Goal: Transaction & Acquisition: Purchase product/service

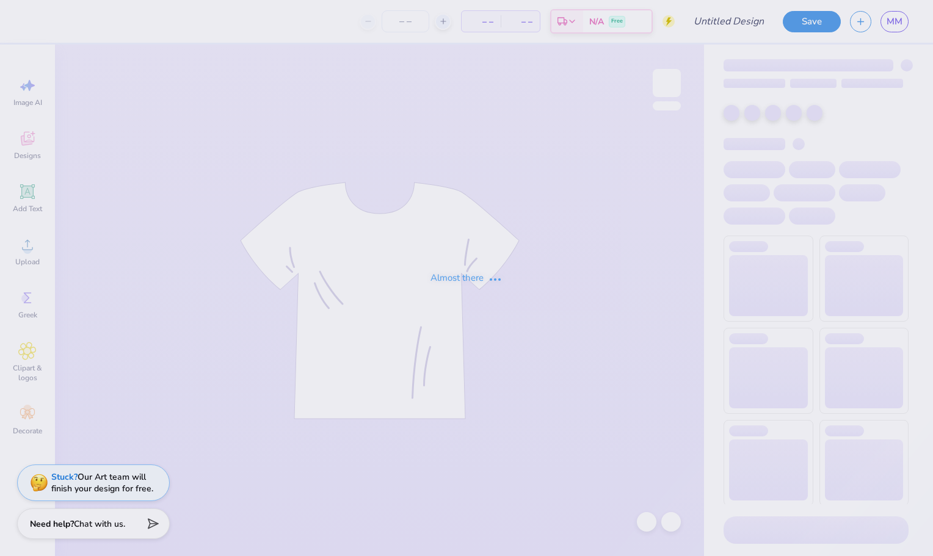
type input "[PERSON_NAME] And [PERSON_NAME] : [PERSON_NAME]"
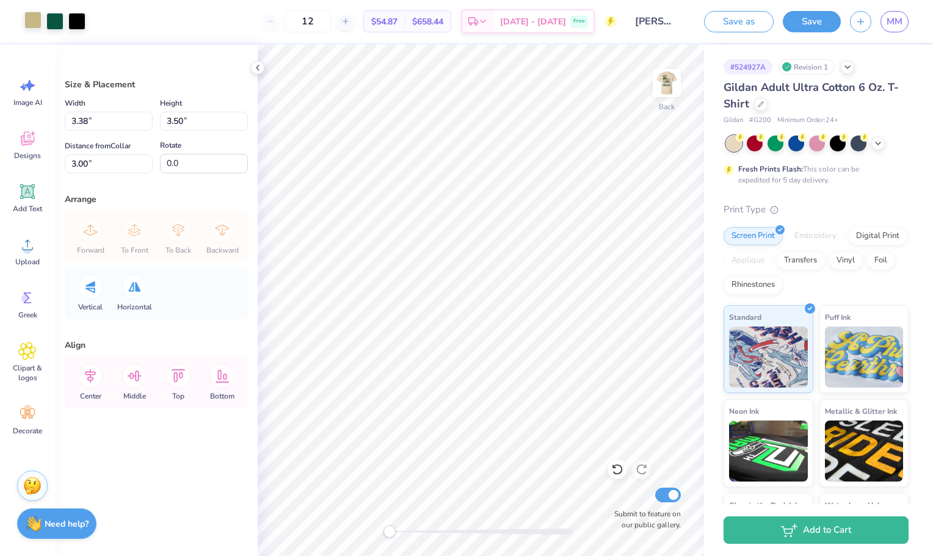
click at [35, 20] on div at bounding box center [32, 20] width 17 height 17
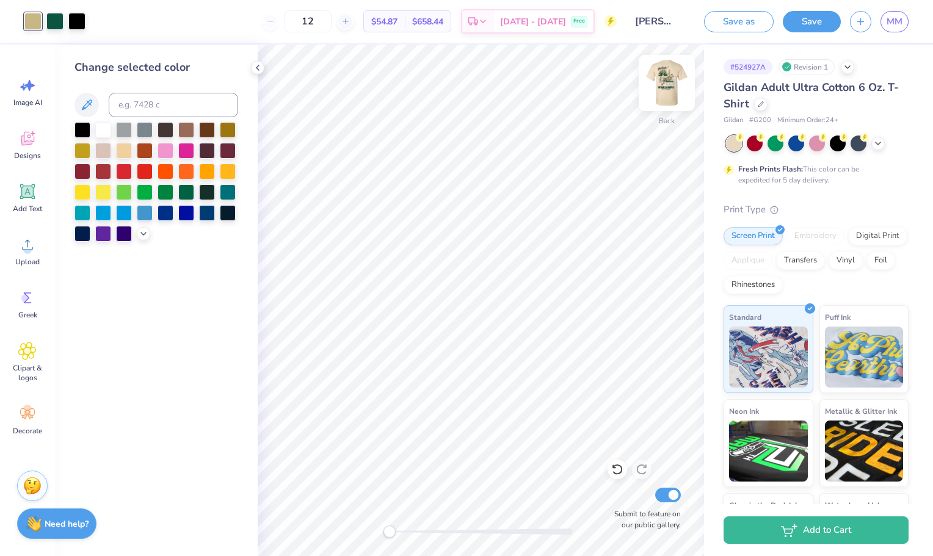
click at [676, 78] on img at bounding box center [667, 83] width 49 height 49
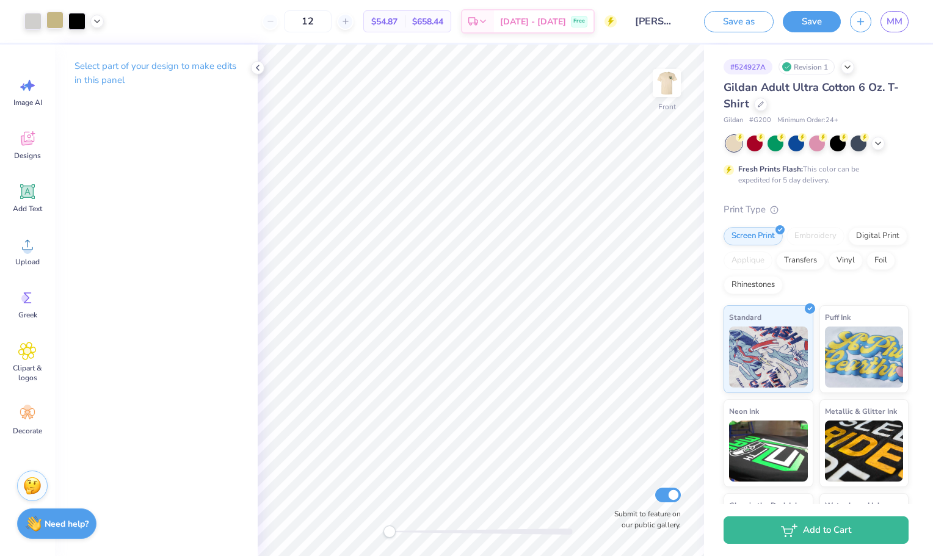
click at [56, 18] on div at bounding box center [54, 20] width 17 height 17
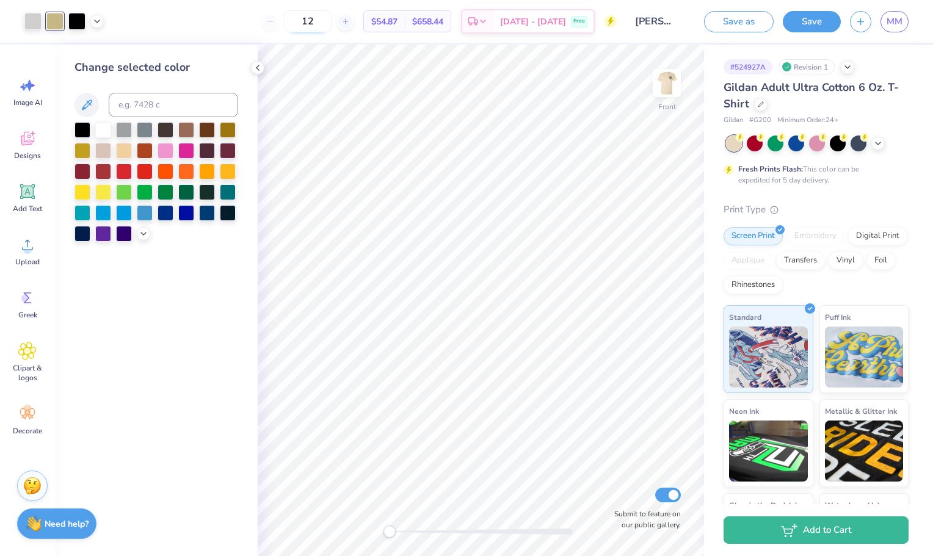
click at [326, 23] on input "12" at bounding box center [308, 21] width 48 height 22
type input "80"
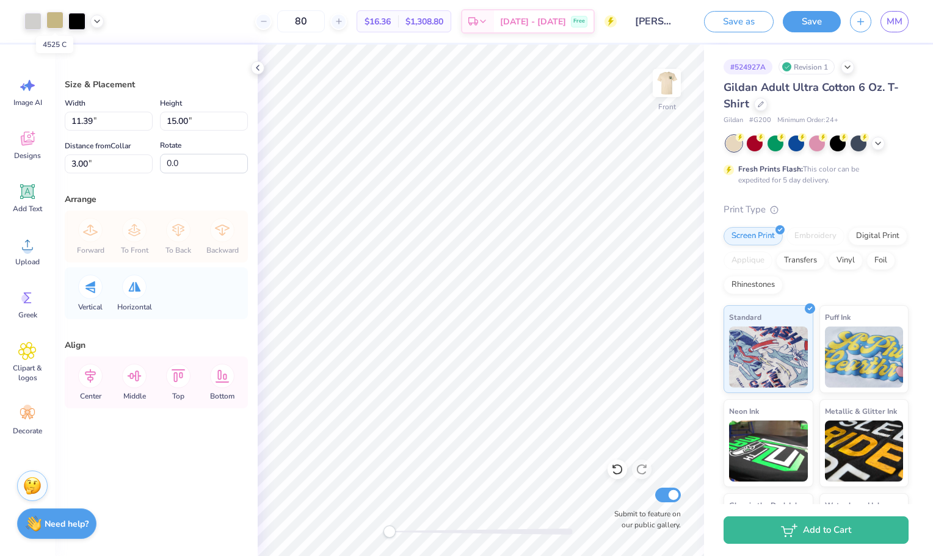
click at [48, 17] on div at bounding box center [54, 20] width 17 height 17
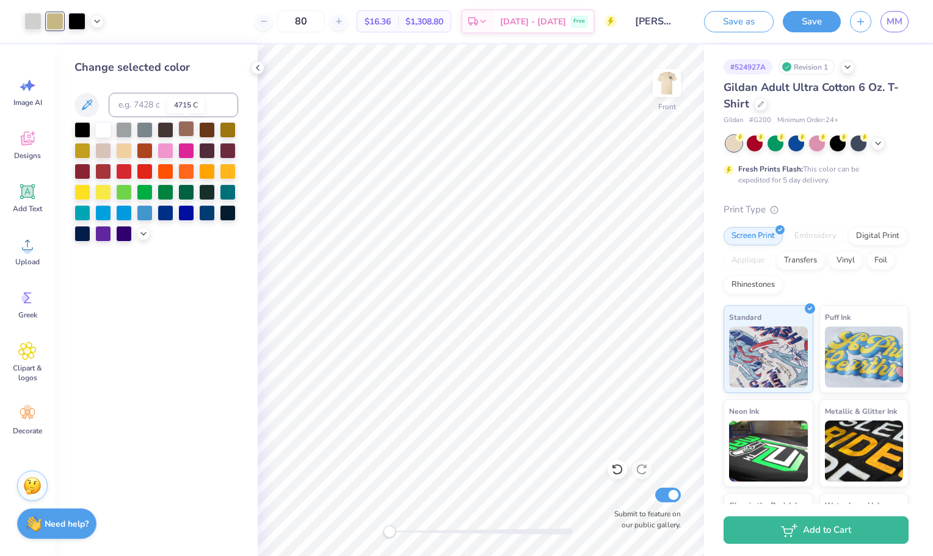
click at [188, 124] on div at bounding box center [186, 129] width 16 height 16
click at [123, 150] on div at bounding box center [124, 150] width 16 height 16
click at [141, 239] on div at bounding box center [143, 232] width 13 height 13
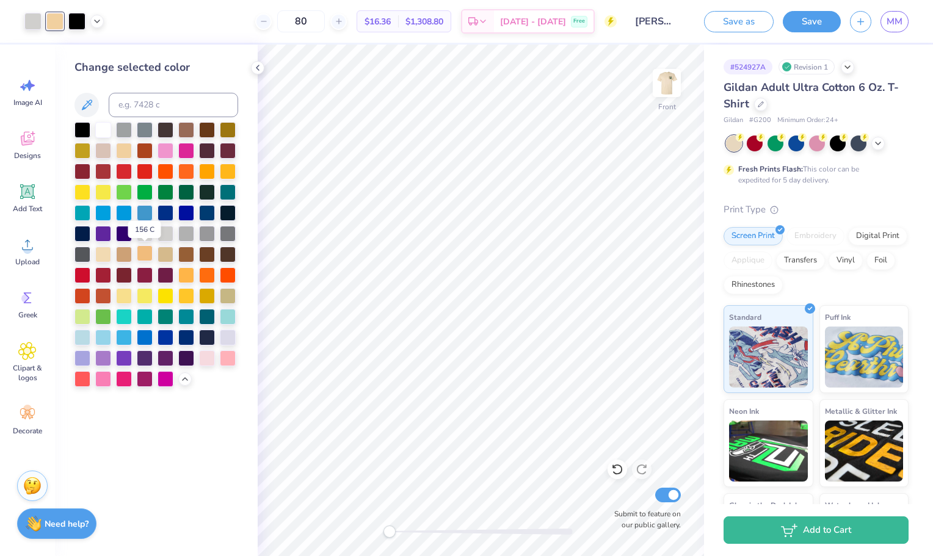
click at [147, 255] on div at bounding box center [145, 254] width 16 height 16
click at [108, 255] on div at bounding box center [103, 254] width 16 height 16
click at [119, 255] on div at bounding box center [124, 254] width 16 height 16
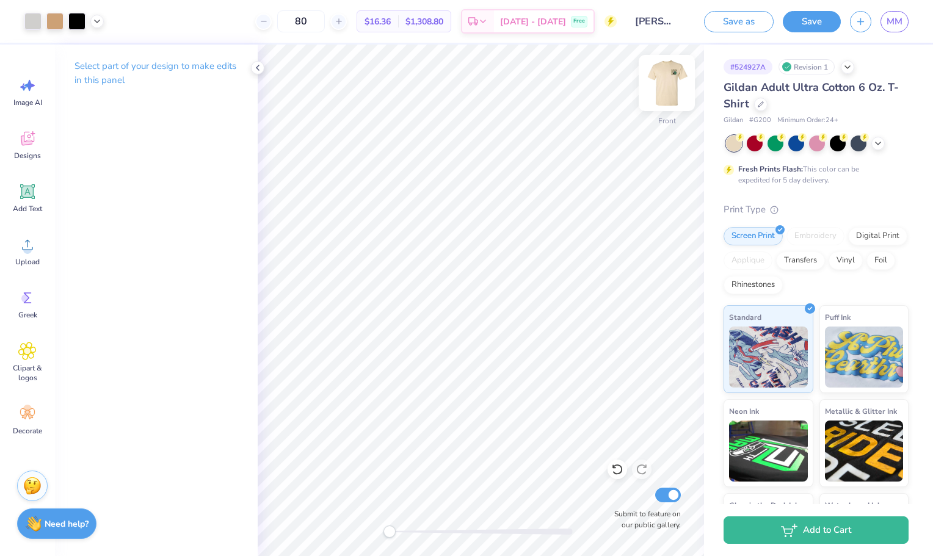
click at [663, 82] on img at bounding box center [667, 83] width 49 height 49
click at [666, 86] on img at bounding box center [667, 83] width 49 height 49
click at [666, 86] on img at bounding box center [667, 83] width 24 height 24
click at [668, 85] on img at bounding box center [667, 83] width 49 height 49
click at [668, 85] on img at bounding box center [667, 83] width 24 height 24
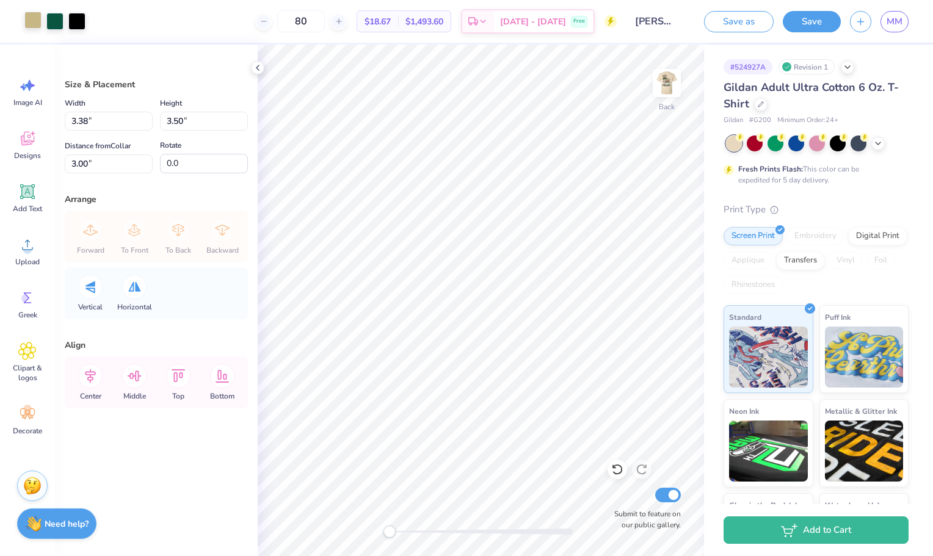
click at [37, 26] on div at bounding box center [32, 20] width 17 height 17
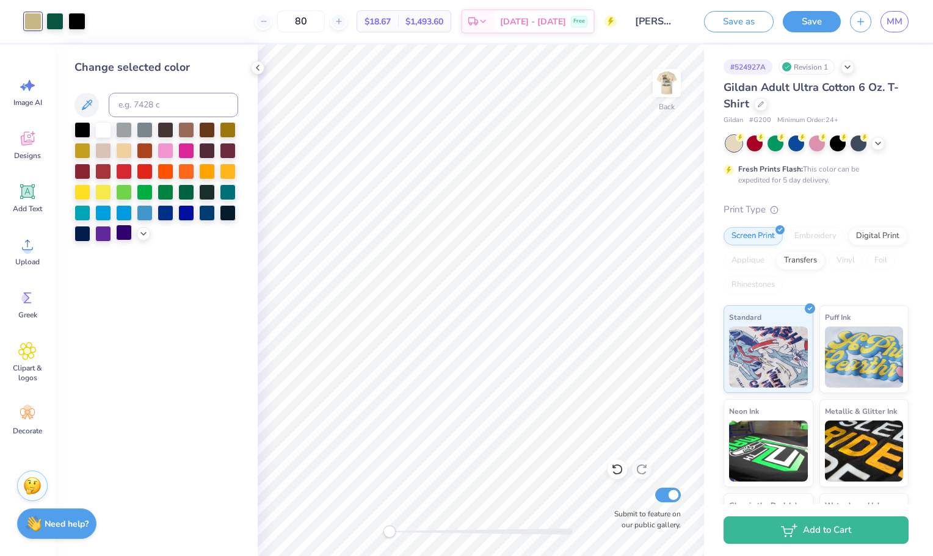
click at [132, 231] on div at bounding box center [124, 233] width 16 height 16
click at [148, 231] on div at bounding box center [143, 232] width 13 height 13
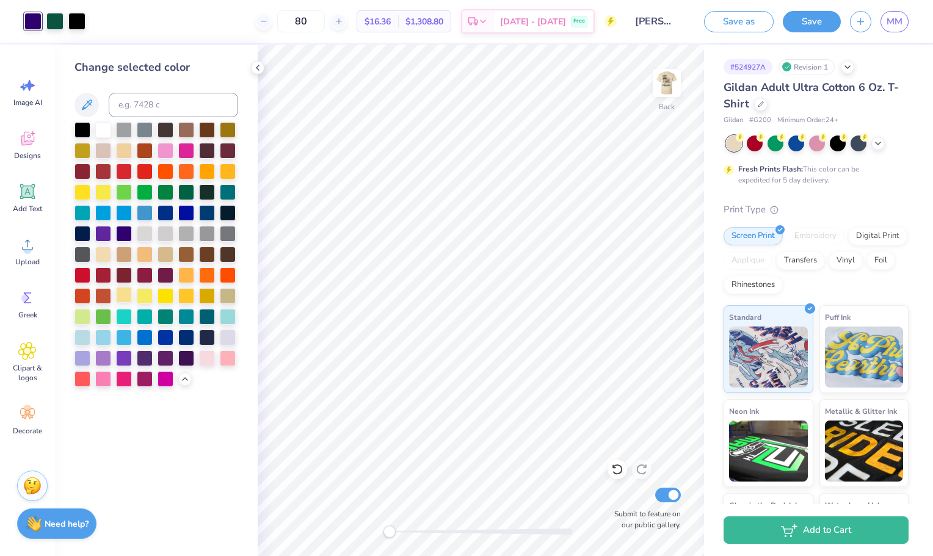
click at [124, 299] on div at bounding box center [124, 295] width 16 height 16
click at [105, 257] on div at bounding box center [103, 254] width 16 height 16
click at [126, 257] on div at bounding box center [124, 254] width 16 height 16
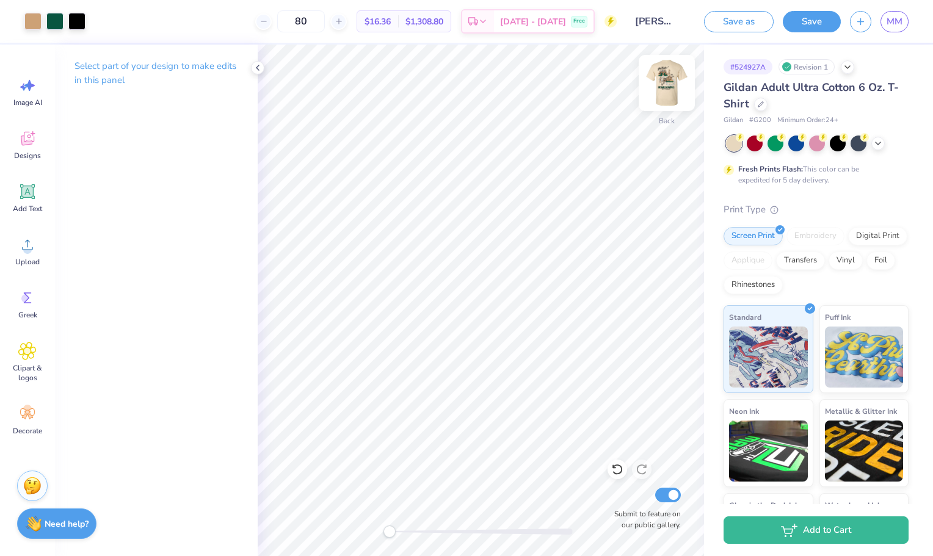
click at [652, 88] on img at bounding box center [667, 83] width 49 height 49
click at [676, 89] on img at bounding box center [667, 83] width 49 height 49
click at [666, 89] on img at bounding box center [667, 83] width 49 height 49
click at [875, 142] on icon at bounding box center [878, 142] width 10 height 10
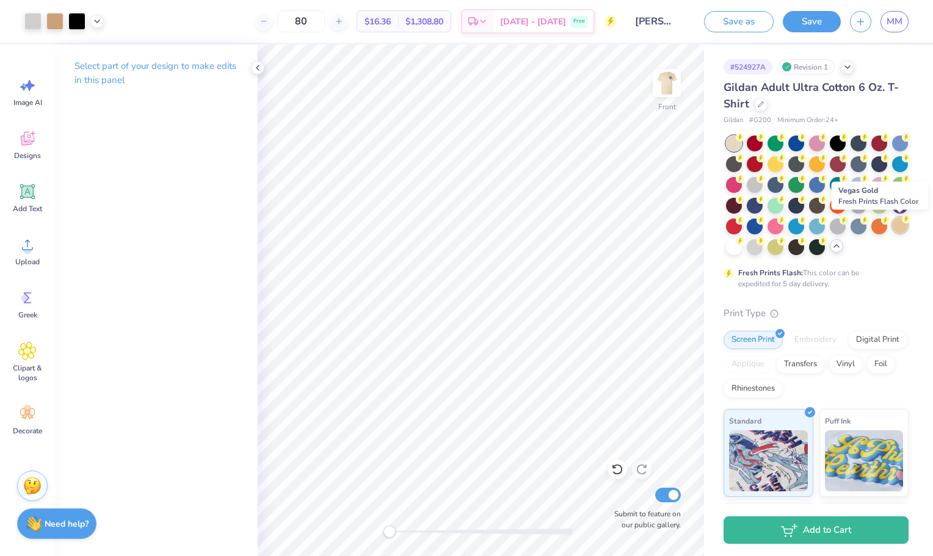
click at [899, 224] on div at bounding box center [900, 225] width 16 height 16
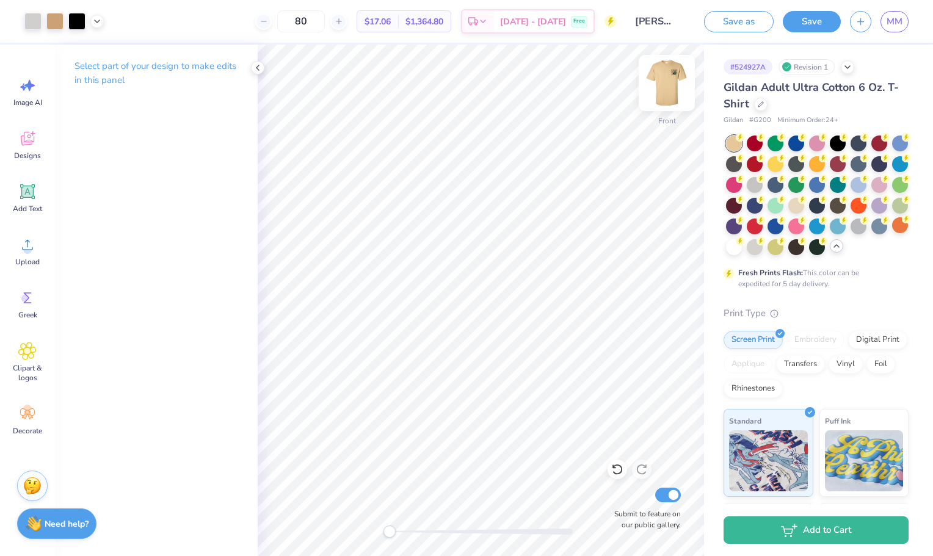
click at [662, 93] on img at bounding box center [667, 83] width 49 height 49
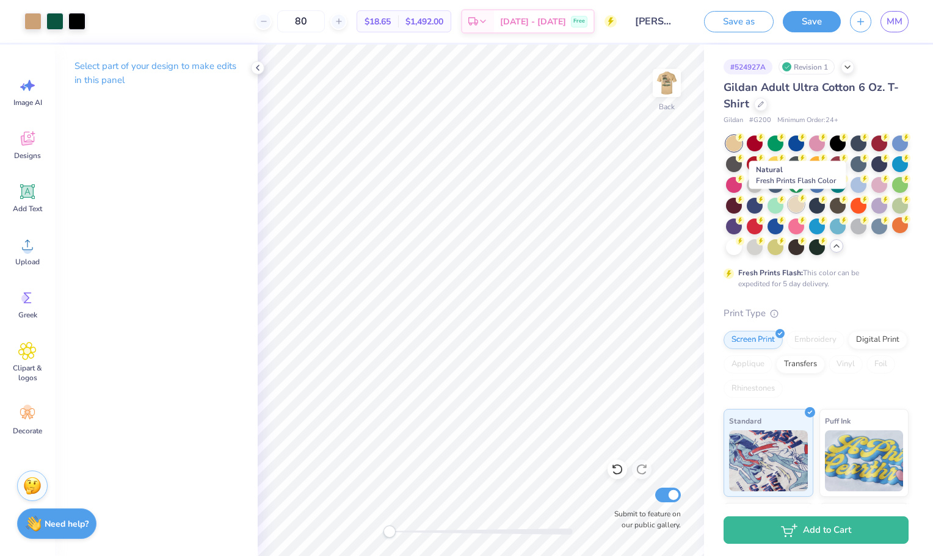
click at [789, 201] on div at bounding box center [797, 205] width 16 height 16
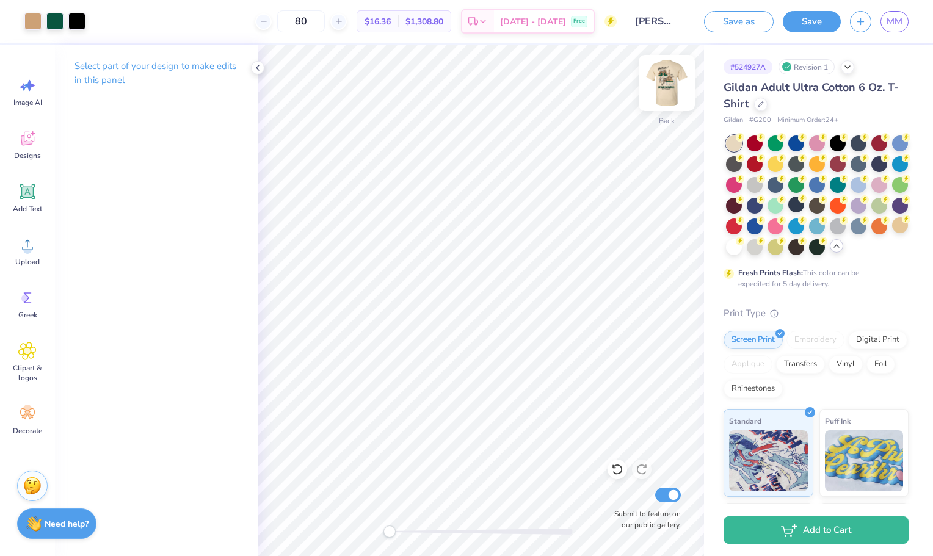
click at [664, 78] on img at bounding box center [667, 83] width 49 height 49
click at [861, 187] on div at bounding box center [859, 184] width 16 height 16
click at [674, 92] on img at bounding box center [667, 83] width 49 height 49
click at [778, 207] on div at bounding box center [776, 205] width 16 height 16
click at [735, 141] on div at bounding box center [734, 144] width 16 height 16
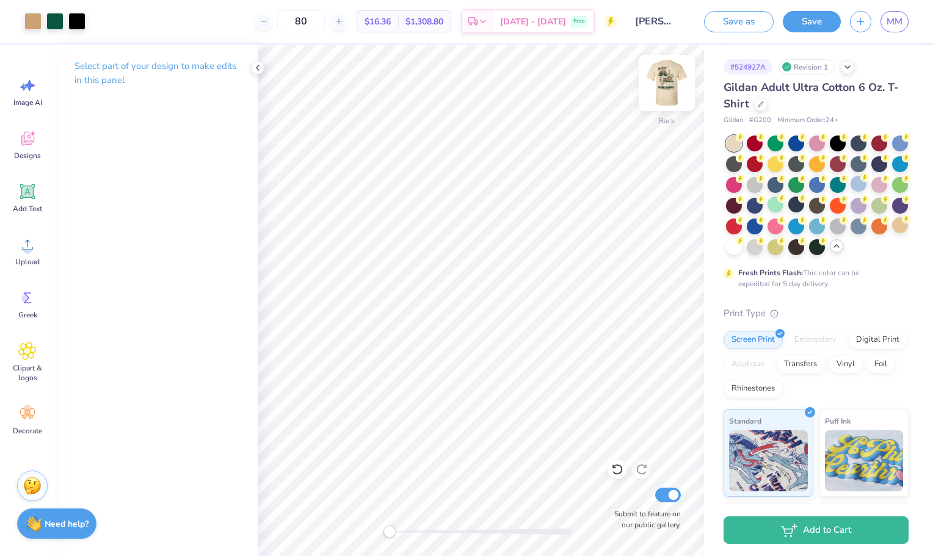
click at [665, 86] on img at bounding box center [667, 83] width 49 height 49
click at [665, 86] on img at bounding box center [667, 83] width 24 height 24
click at [42, 519] on div "Need help? Chat with us." at bounding box center [56, 522] width 79 height 31
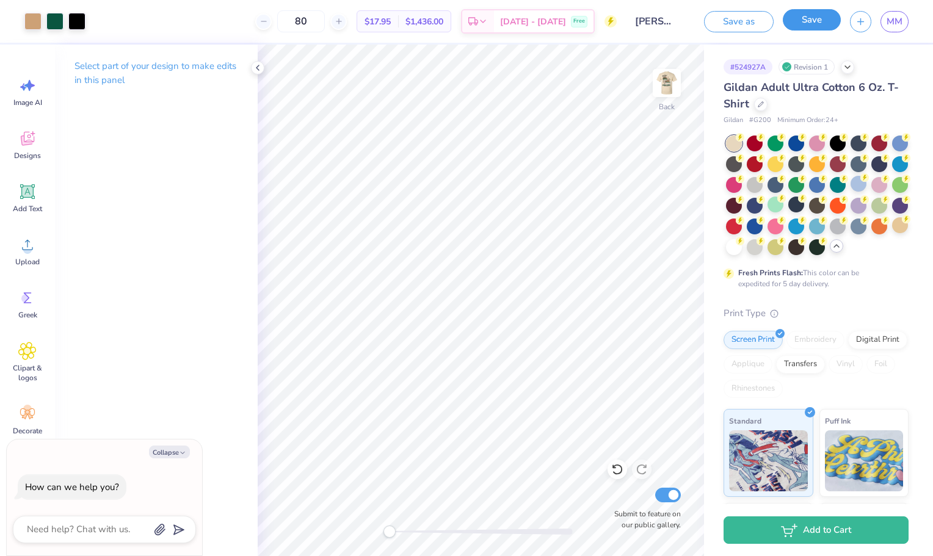
click at [801, 20] on button "Save" at bounding box center [812, 19] width 58 height 21
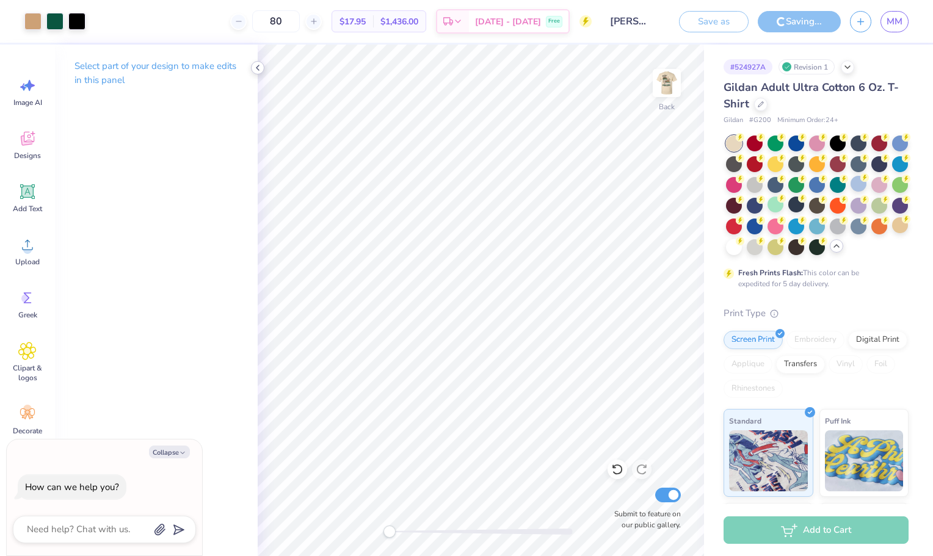
click at [261, 68] on icon at bounding box center [258, 68] width 10 height 10
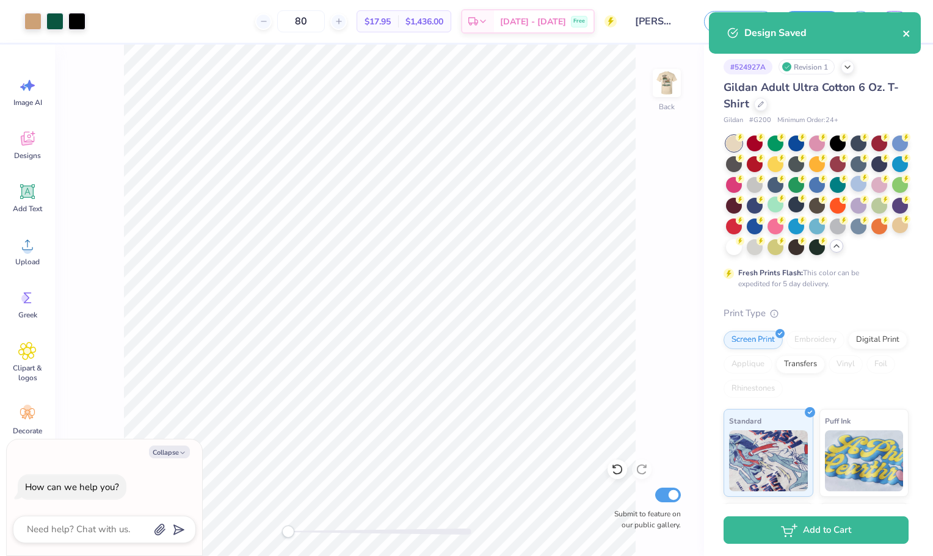
click at [905, 34] on icon "close" at bounding box center [906, 34] width 6 height 6
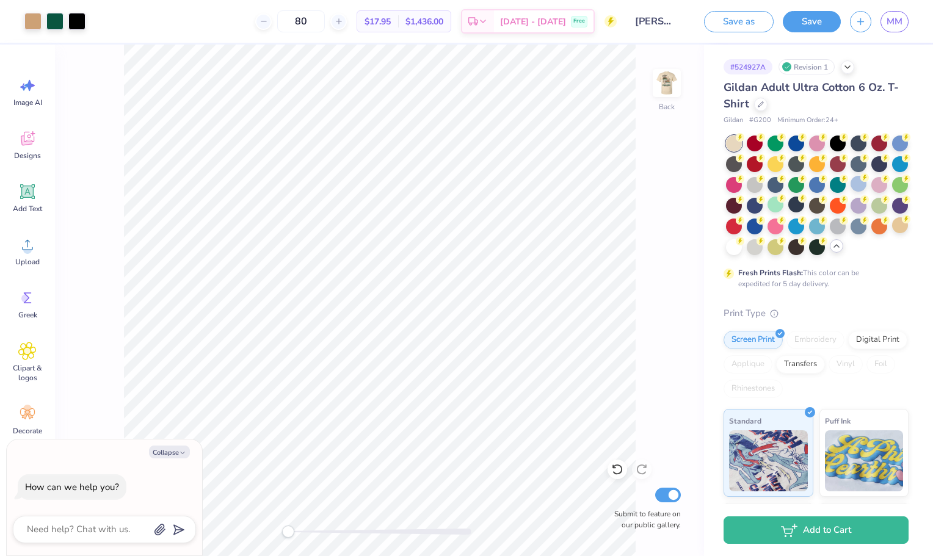
click at [901, 24] on div "Art colors 80 $17.95 Per Item $1,436.00 Total Est. Delivery [DATE] - [DATE] Fre…" at bounding box center [466, 278] width 933 height 556
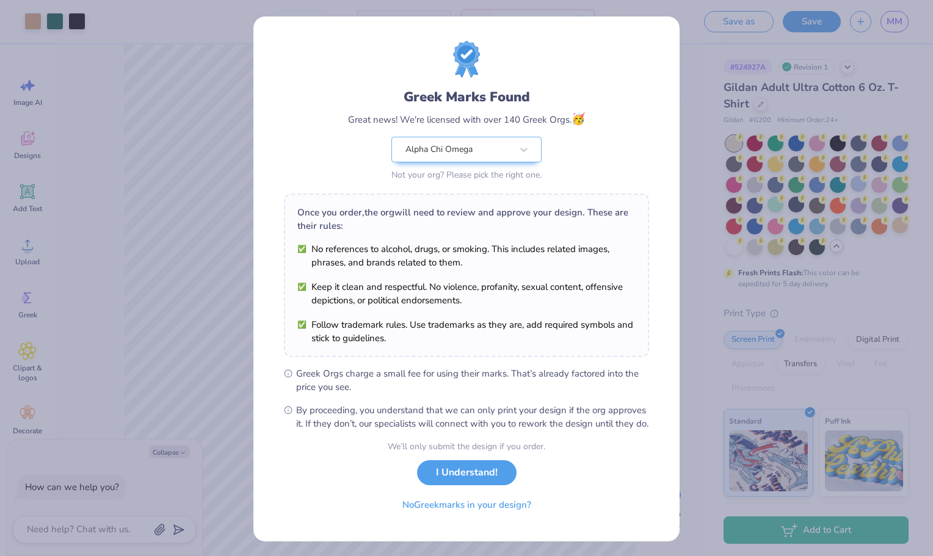
click at [244, 472] on div "Greek Marks Found Great news! We're licensed with over 140 Greek Orgs. 🥳 Alpha …" at bounding box center [466, 278] width 933 height 556
click at [477, 483] on button "I Understand!" at bounding box center [467, 469] width 100 height 25
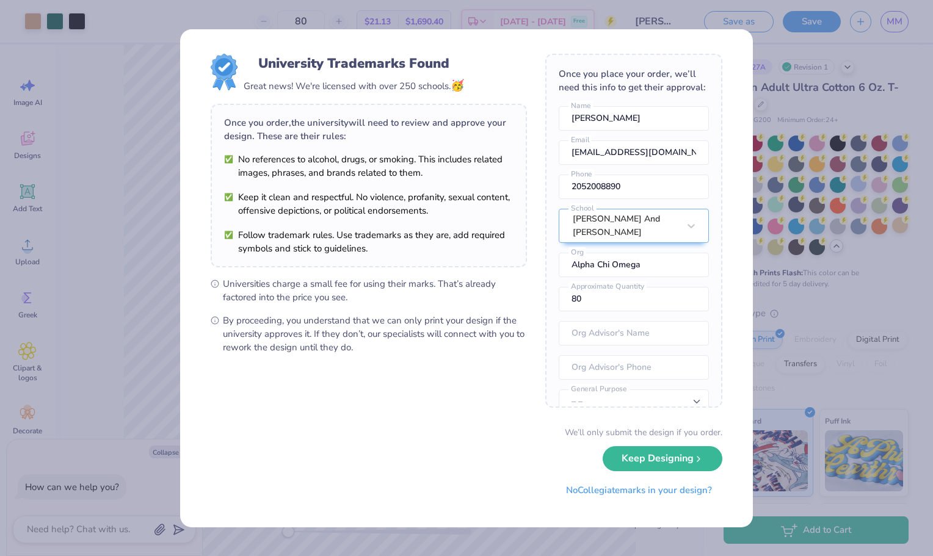
click at [833, 119] on div "University Trademarks Found Great news! We're licensed with over 250 schools. 🥳…" at bounding box center [466, 278] width 933 height 556
click at [640, 487] on button "No Collegiate marks in your design?" at bounding box center [639, 487] width 167 height 25
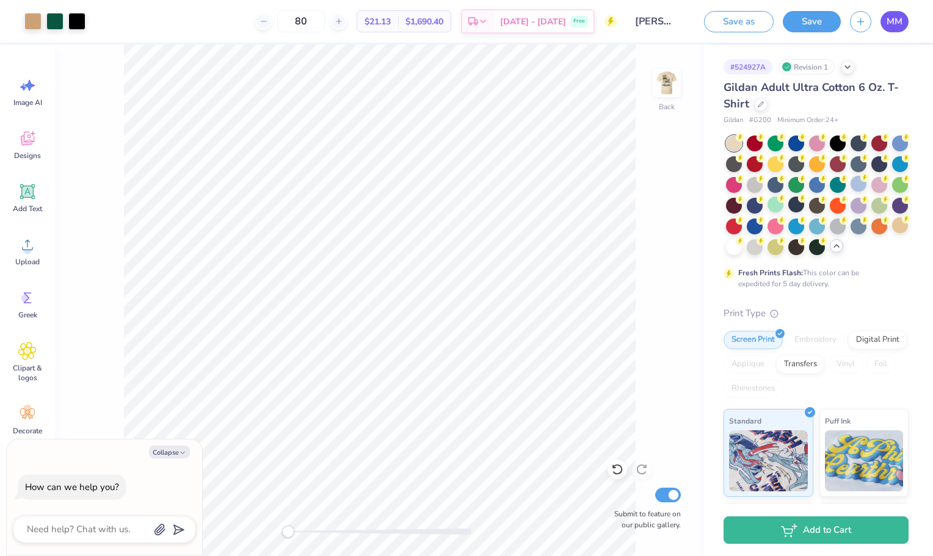
click at [903, 18] on link "MM" at bounding box center [895, 21] width 28 height 21
click at [670, 93] on img at bounding box center [667, 83] width 49 height 49
click at [27, 22] on div at bounding box center [32, 20] width 17 height 17
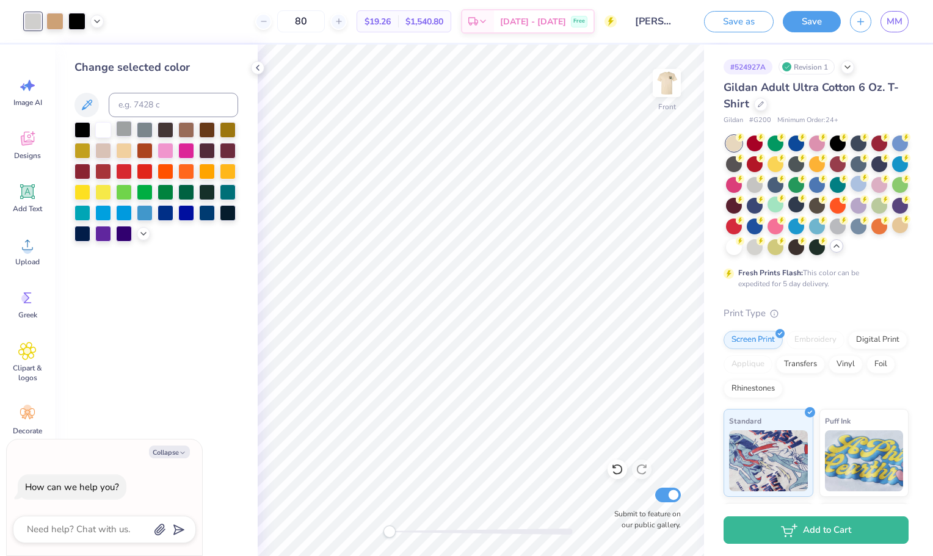
click at [126, 128] on div at bounding box center [124, 129] width 16 height 16
click at [150, 127] on div at bounding box center [145, 129] width 16 height 16
click at [145, 233] on icon at bounding box center [144, 233] width 10 height 10
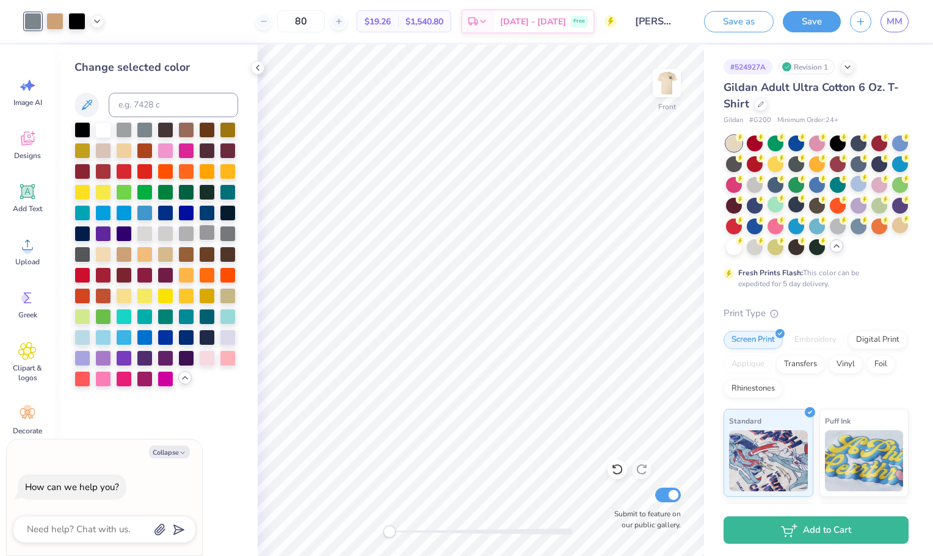
click at [211, 232] on div at bounding box center [207, 233] width 16 height 16
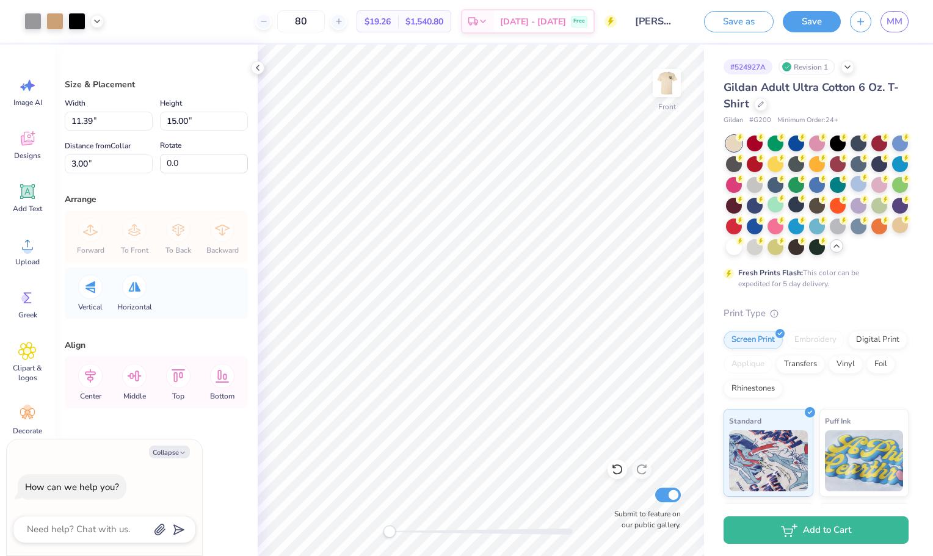
type textarea "x"
